Goal: Contribute content: Contribute content

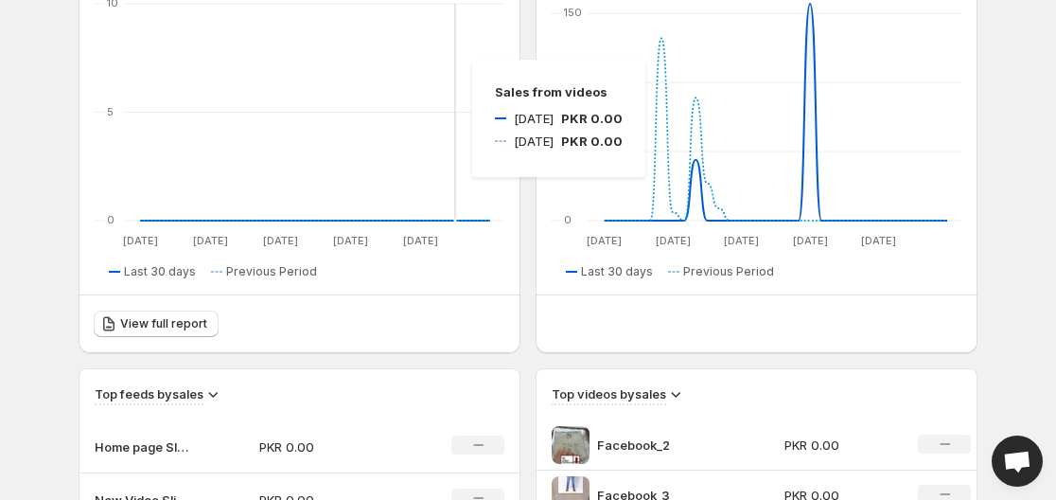
scroll to position [95, 0]
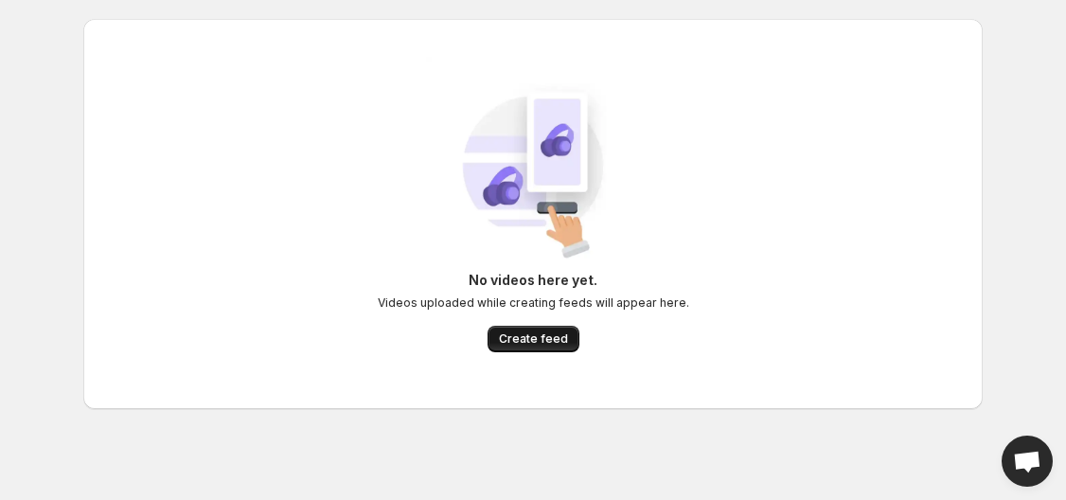
click at [513, 334] on span "Create feed" at bounding box center [533, 338] width 69 height 15
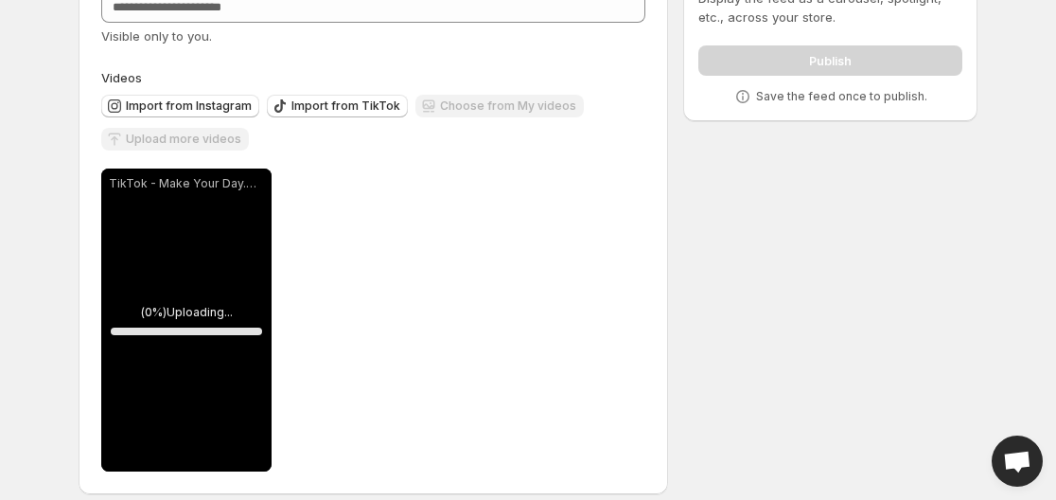
scroll to position [142, 0]
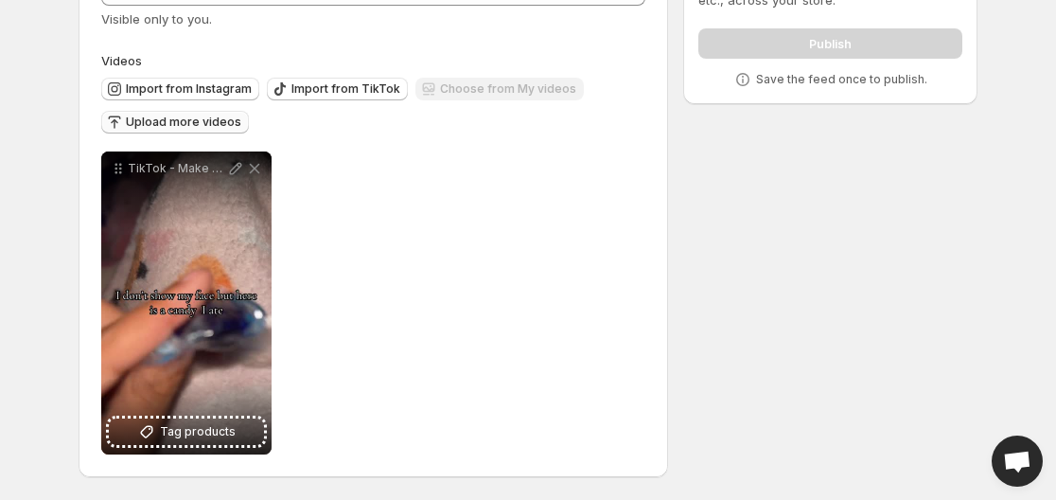
click at [179, 121] on span "Upload more videos" at bounding box center [183, 122] width 115 height 15
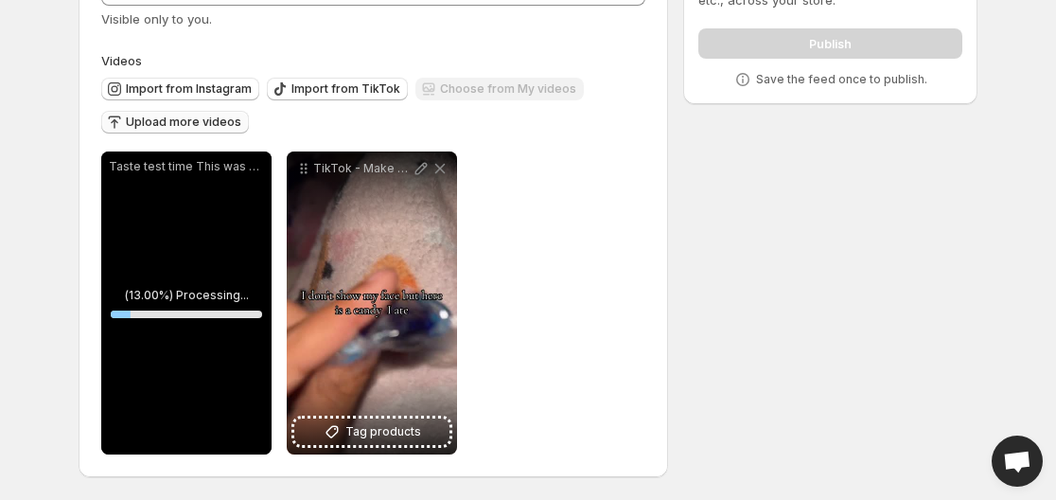
click at [151, 115] on button "Upload more videos" at bounding box center [175, 122] width 148 height 23
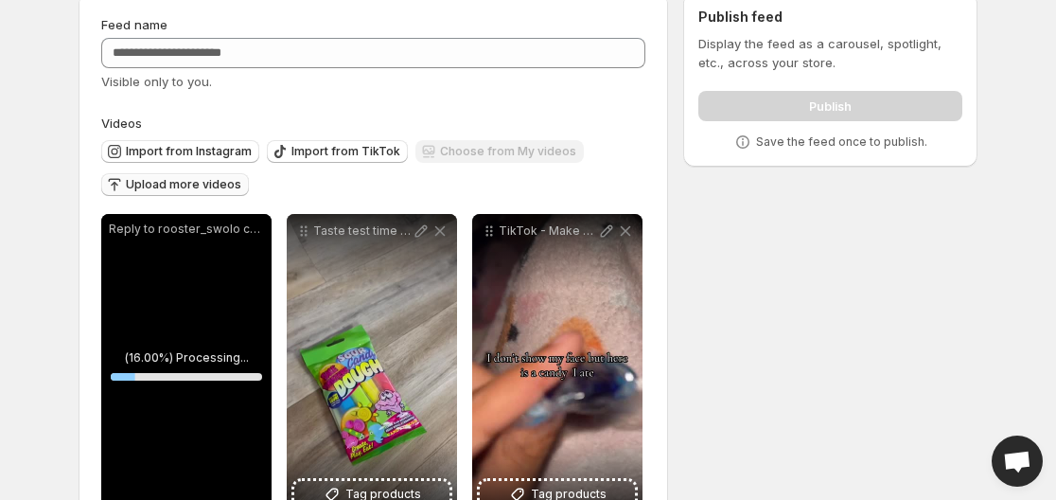
scroll to position [0, 0]
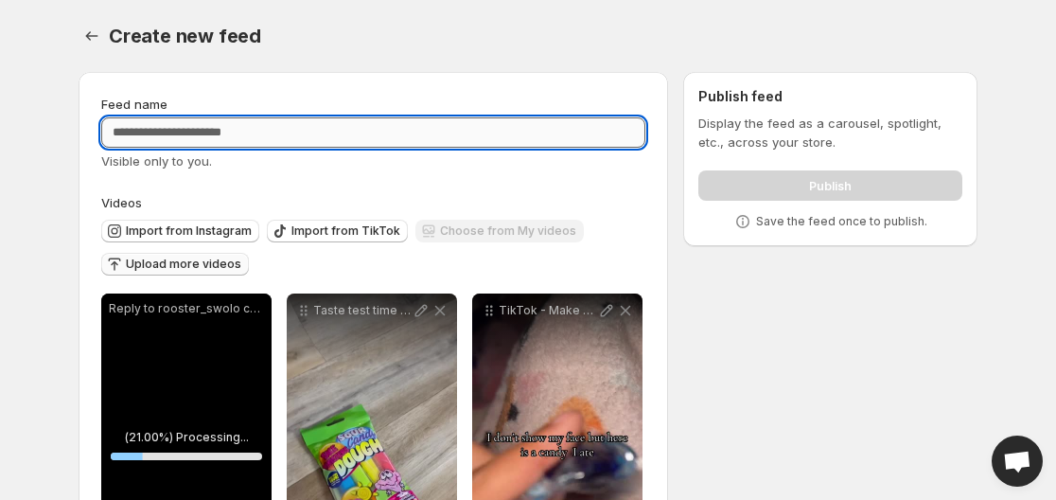
click at [458, 145] on input "Feed name" at bounding box center [373, 132] width 544 height 30
type input "*********"
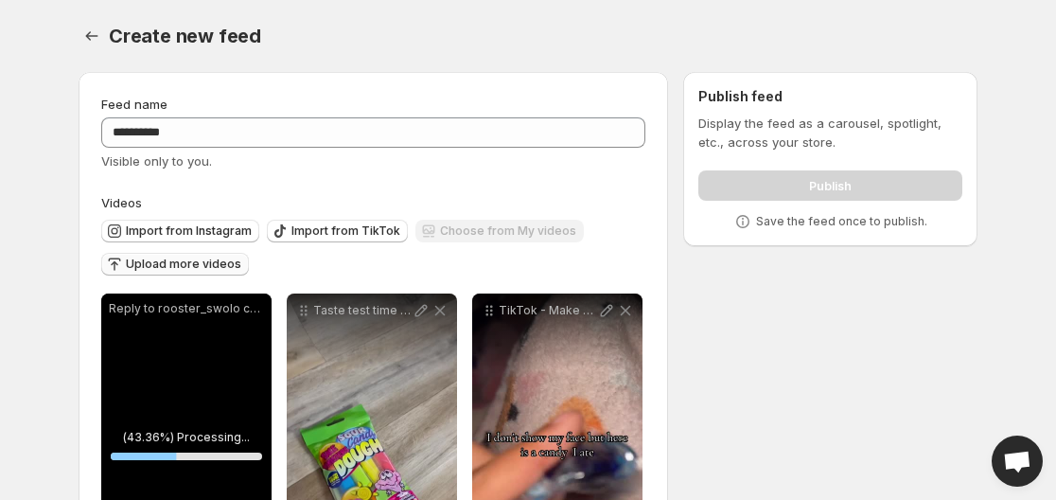
click at [404, 183] on div "**********" at bounding box center [373, 346] width 544 height 502
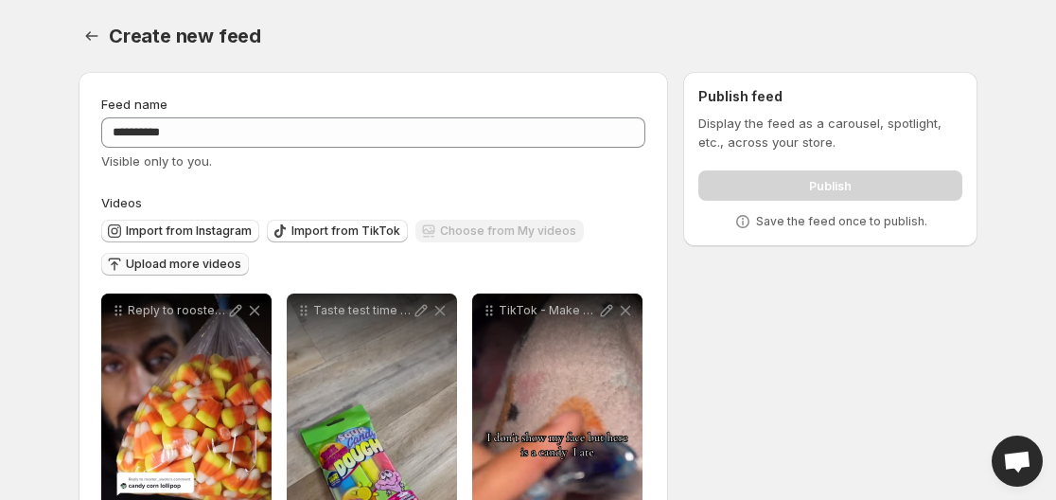
click at [717, 132] on p "Display the feed as a carousel, spotlight, etc., across your store." at bounding box center [831, 133] width 264 height 38
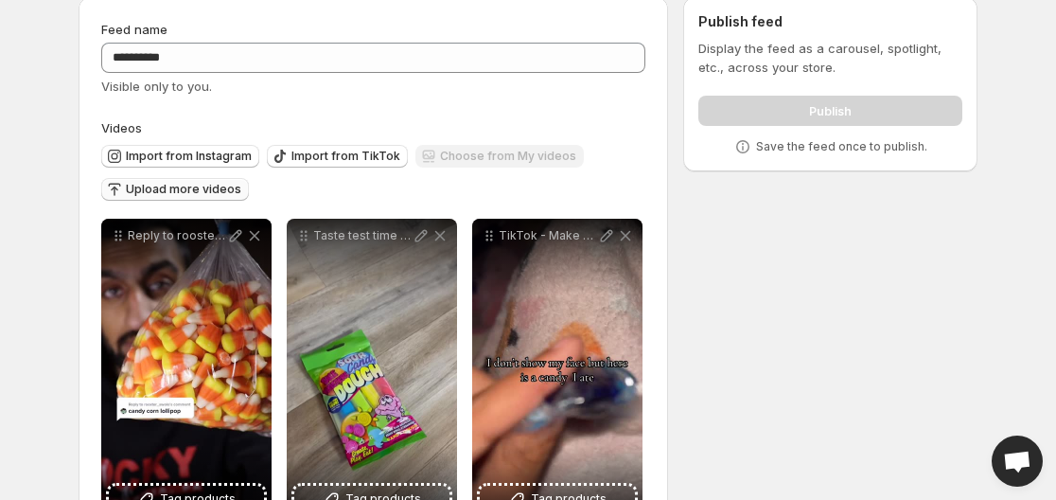
scroll to position [142, 0]
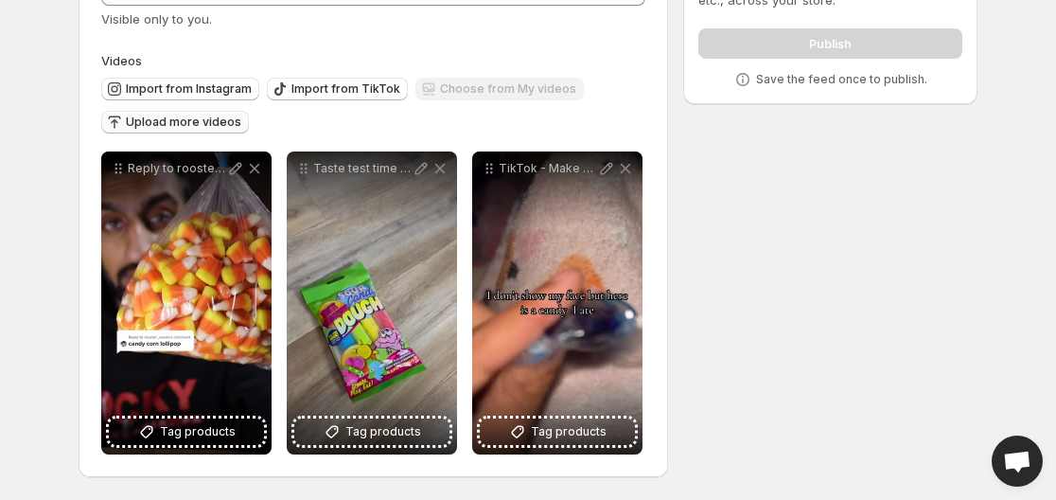
click at [387, 132] on div "Import from Instagram Import from TikTok Choose from My videos Upload more vide…" at bounding box center [370, 103] width 552 height 66
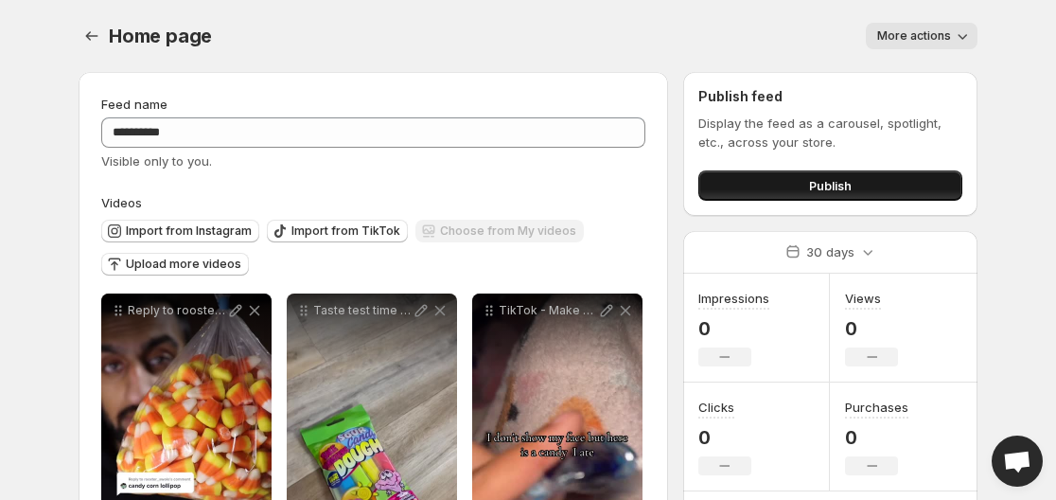
click at [733, 179] on button "Publish" at bounding box center [831, 185] width 264 height 30
click at [757, 184] on button "Publish" at bounding box center [831, 185] width 264 height 30
